Goal: Task Accomplishment & Management: Complete application form

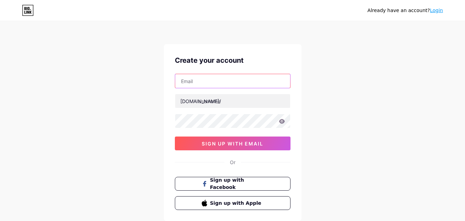
click at [248, 87] on input "text" at bounding box center [232, 81] width 115 height 14
type input "[EMAIL_ADDRESS][DOMAIN_NAME]"
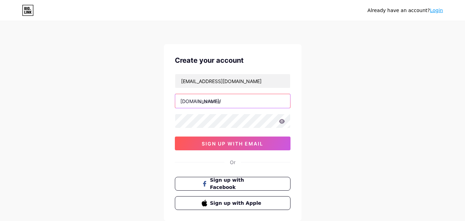
click at [213, 103] on input "text" at bounding box center [232, 101] width 115 height 14
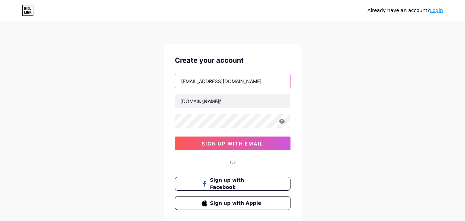
click at [186, 83] on input "[EMAIL_ADDRESS][DOMAIN_NAME]" at bounding box center [232, 81] width 115 height 14
click at [247, 91] on div "[EMAIL_ADDRESS][DOMAIN_NAME] [DOMAIN_NAME]/ 0cAFcWeA6JQ2pXoogMoS0Cq3Ot_inFjb1p6…" at bounding box center [233, 112] width 116 height 76
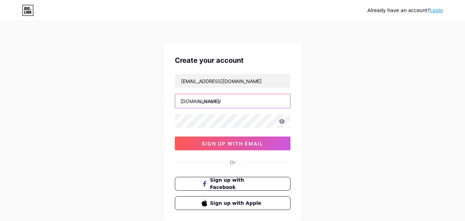
click at [245, 99] on input "text" at bounding box center [232, 101] width 115 height 14
paste input "wilmakelleru"
type input "wilmakelleru"
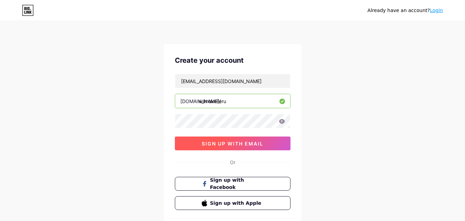
click at [239, 141] on span "sign up with email" at bounding box center [233, 144] width 62 height 6
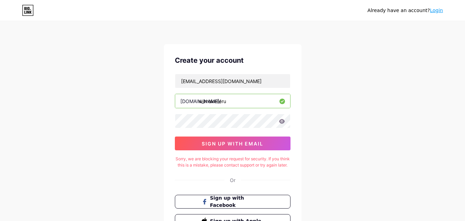
click at [255, 100] on input "wilmakelleru" at bounding box center [232, 101] width 115 height 14
click at [363, 25] on div "Already have an account? Login Create your account [EMAIL_ADDRESS][DOMAIN_NAME]…" at bounding box center [232, 140] width 465 height 281
